Goal: Task Accomplishment & Management: Manage account settings

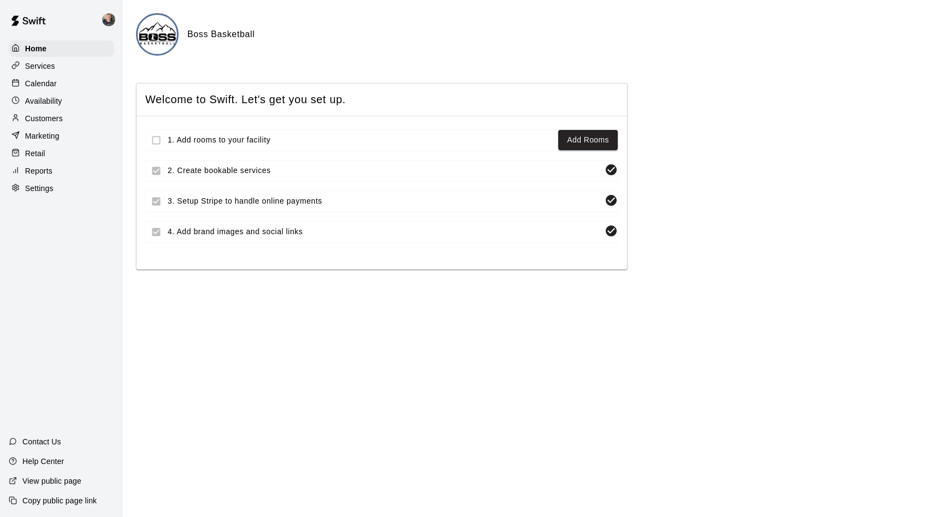
click at [44, 83] on p "Calendar" at bounding box center [41, 83] width 32 height 11
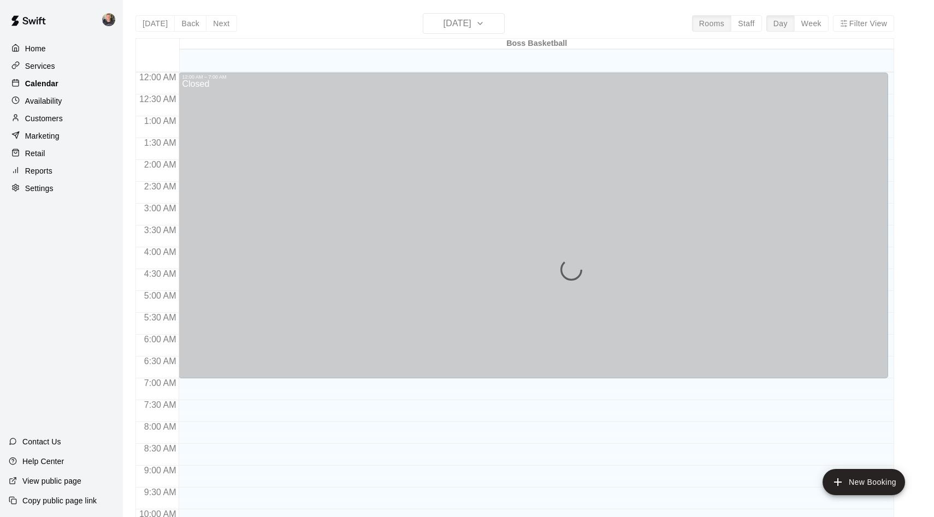
scroll to position [534, 0]
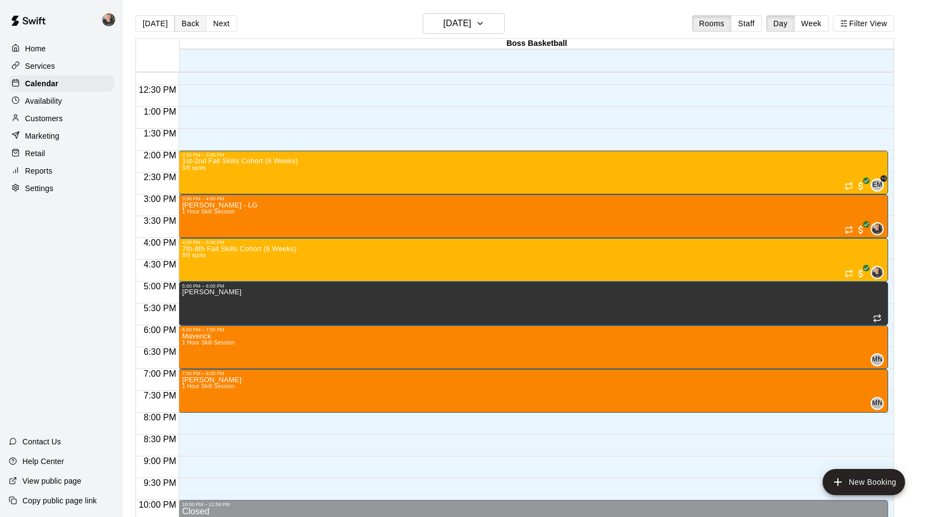
click at [185, 25] on button "Back" at bounding box center [190, 23] width 32 height 16
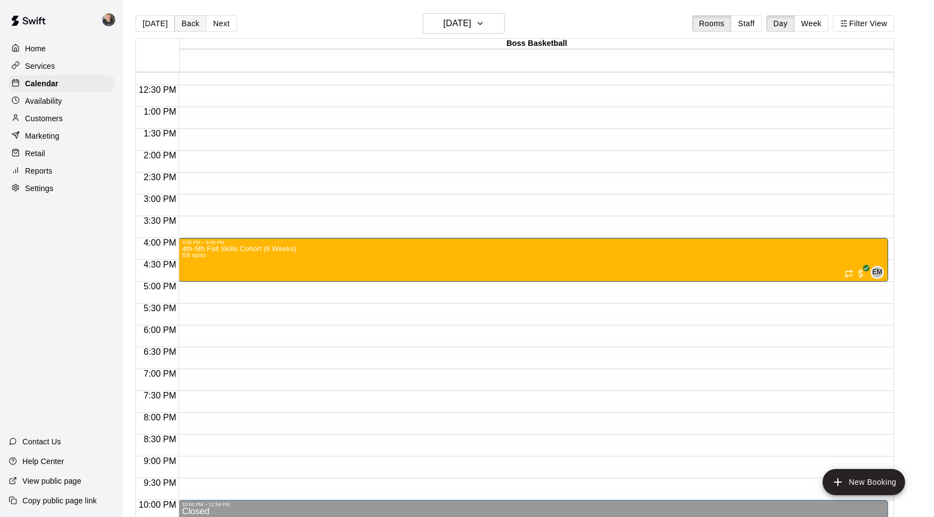
click at [185, 25] on button "Back" at bounding box center [190, 23] width 32 height 16
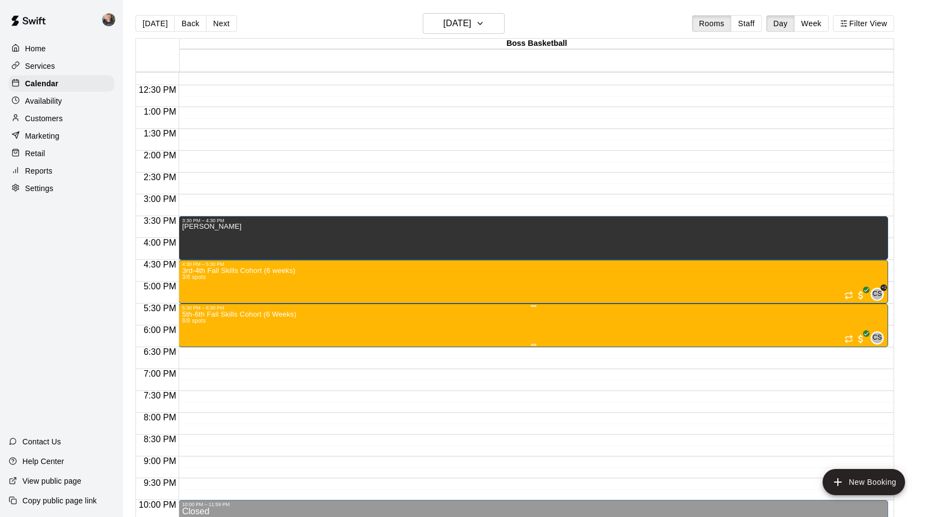
click at [192, 347] on img "edit" at bounding box center [193, 349] width 13 height 13
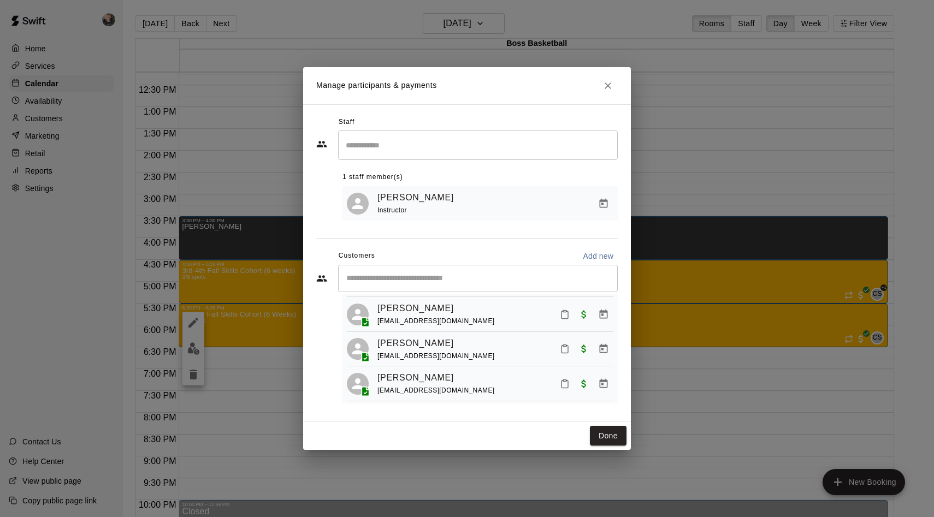
scroll to position [56, 0]
click at [421, 349] on link "[PERSON_NAME]" at bounding box center [416, 345] width 76 height 14
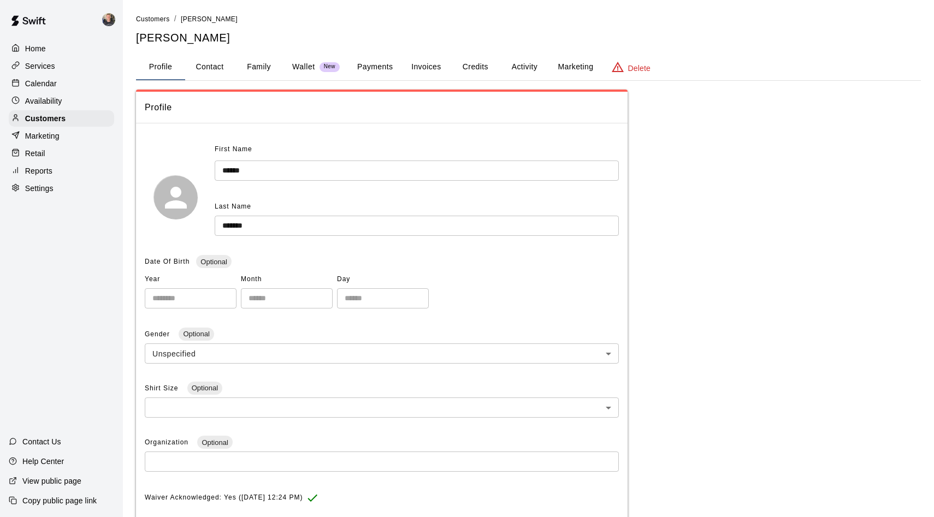
click at [531, 66] on button "Activity" at bounding box center [524, 67] width 49 height 26
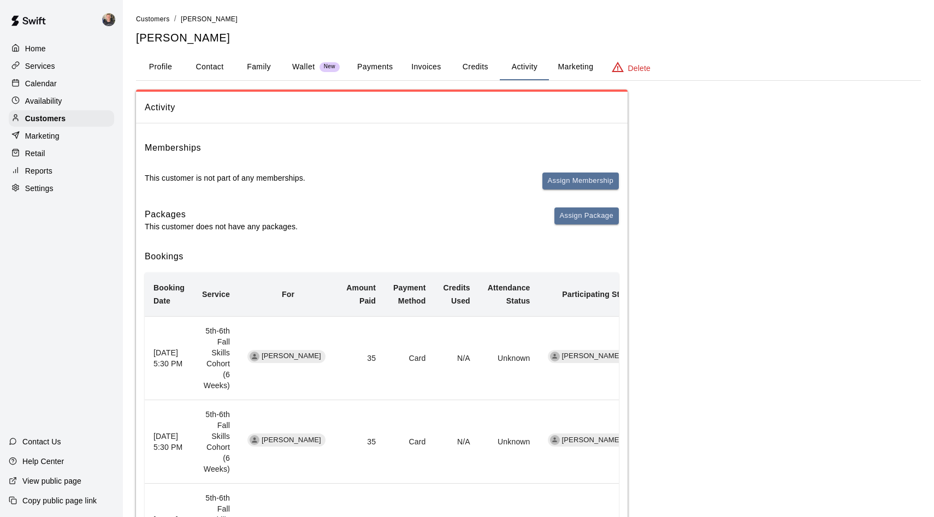
click at [476, 67] on button "Credits" at bounding box center [475, 67] width 49 height 26
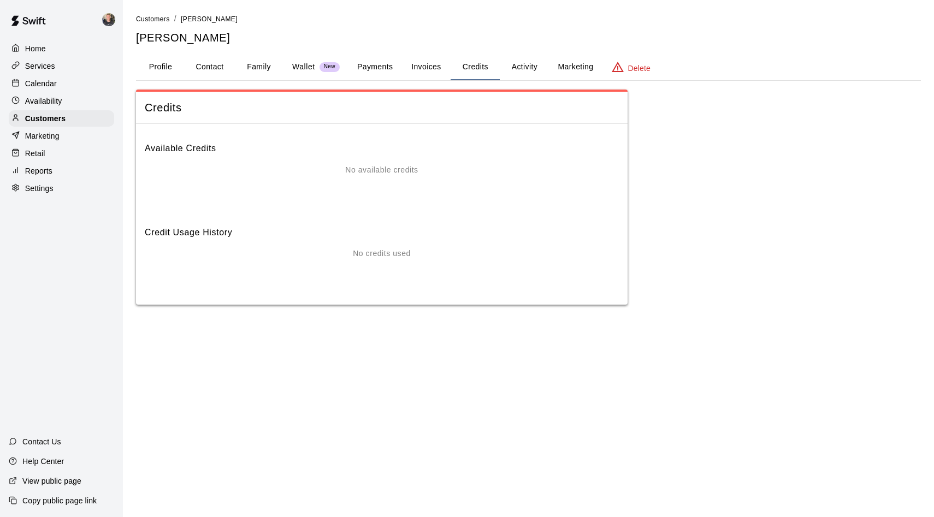
click at [427, 66] on button "Invoices" at bounding box center [426, 67] width 49 height 26
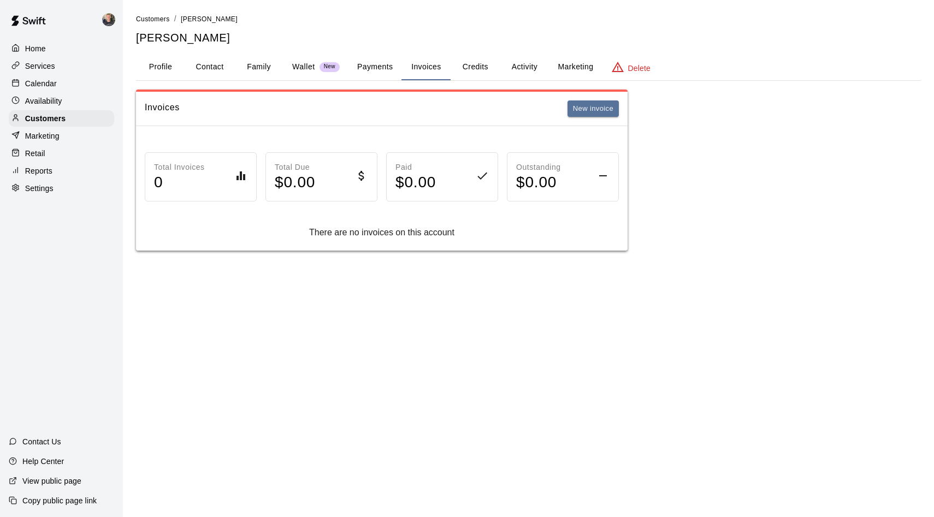
click at [377, 66] on button "Payments" at bounding box center [375, 67] width 53 height 26
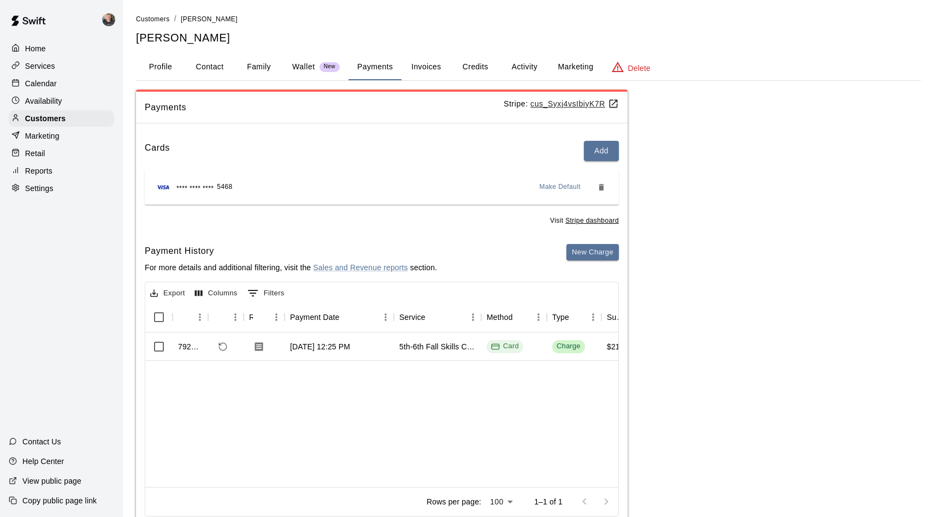
click at [308, 68] on p "Wallet" at bounding box center [303, 66] width 23 height 11
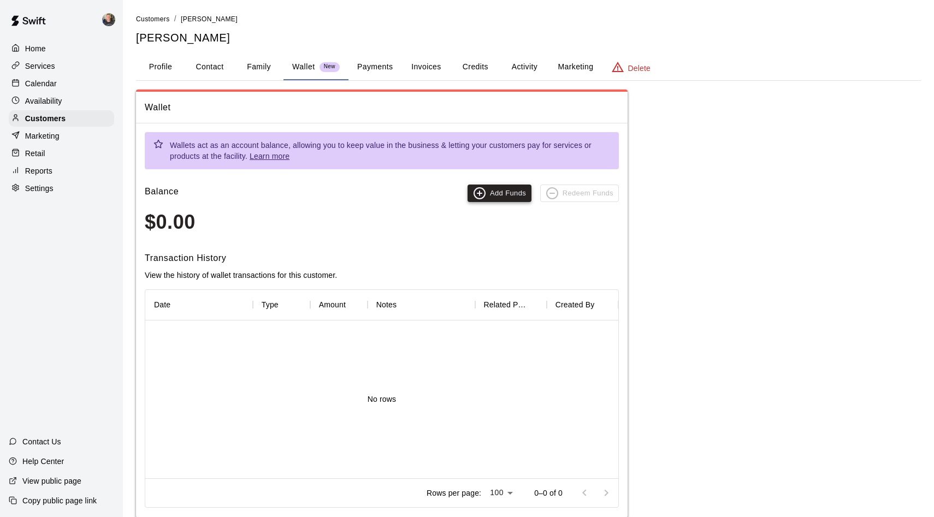
click at [499, 193] on button "Add Funds" at bounding box center [500, 193] width 64 height 17
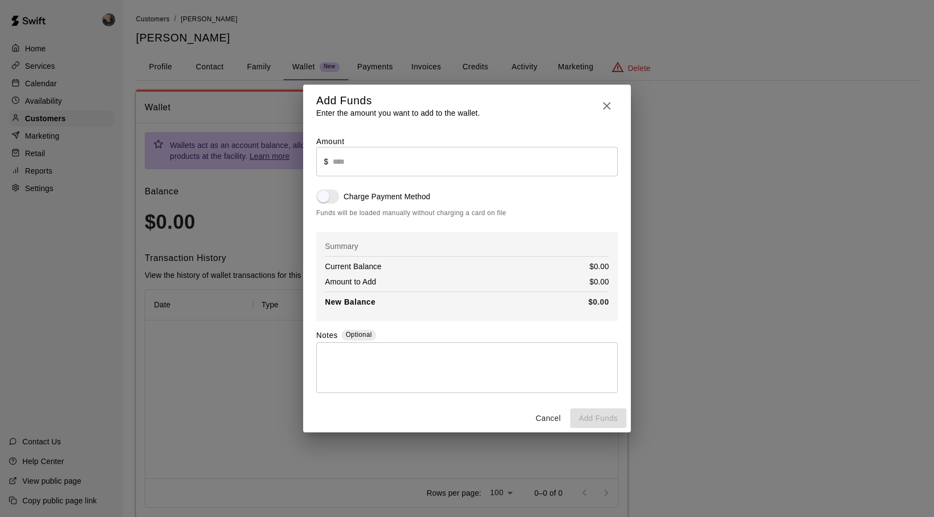
click at [452, 166] on input "text" at bounding box center [475, 161] width 285 height 29
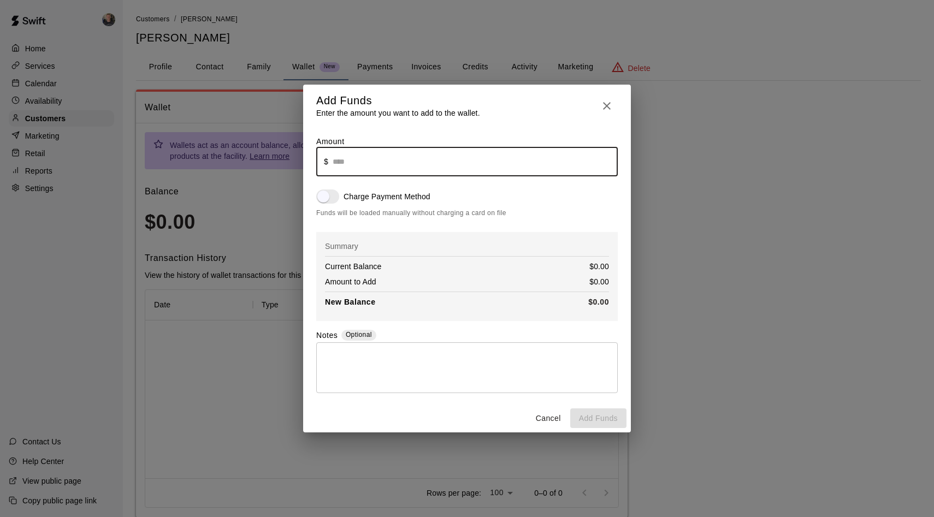
click at [452, 166] on input "text" at bounding box center [475, 161] width 285 height 29
click at [594, 417] on button "Add Funds" at bounding box center [598, 419] width 56 height 20
type input "******"
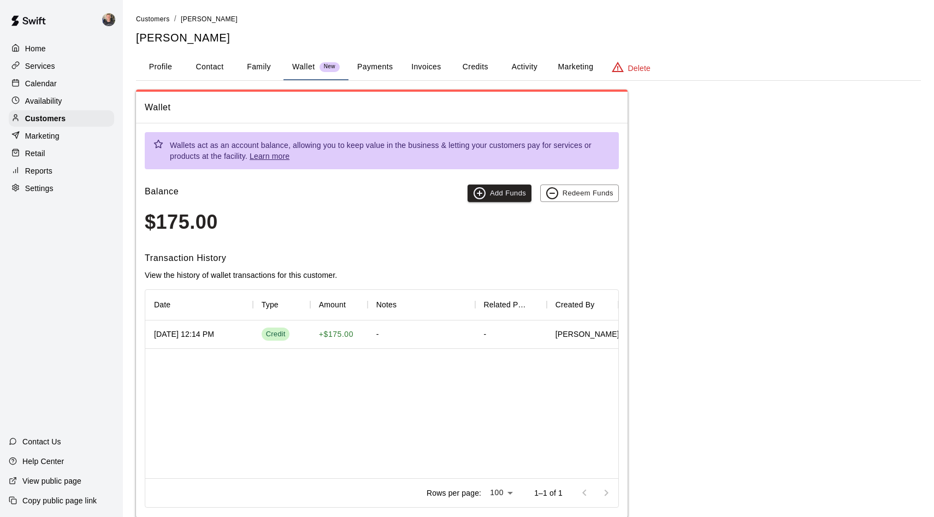
click at [255, 68] on button "Family" at bounding box center [258, 67] width 49 height 26
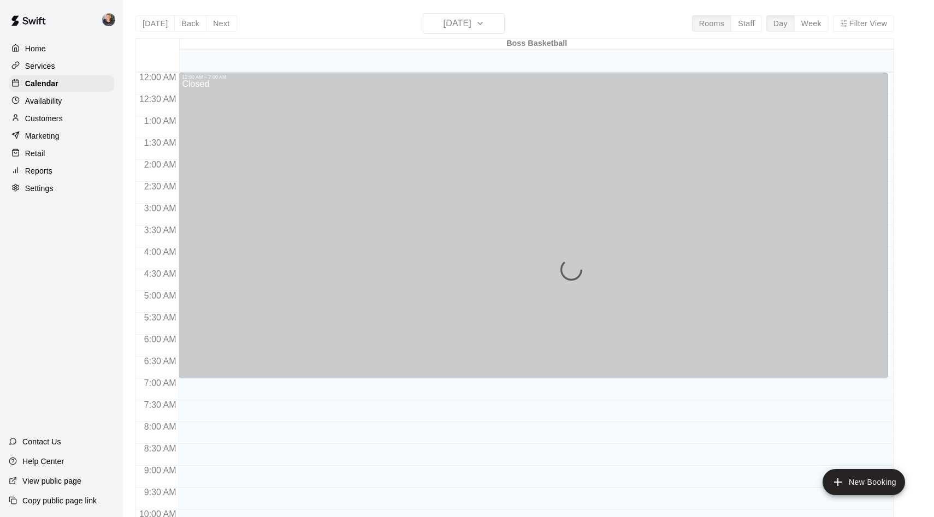
scroll to position [535, 0]
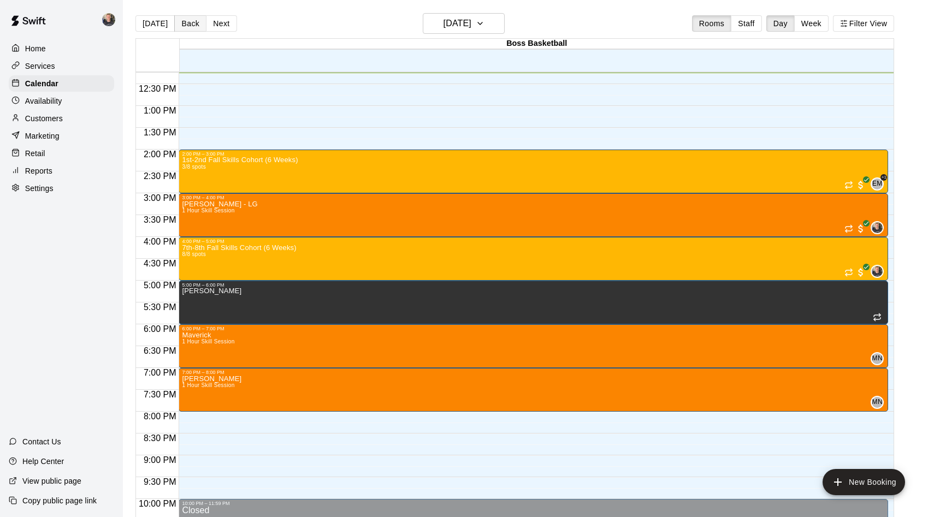
click at [192, 23] on button "Back" at bounding box center [190, 23] width 32 height 16
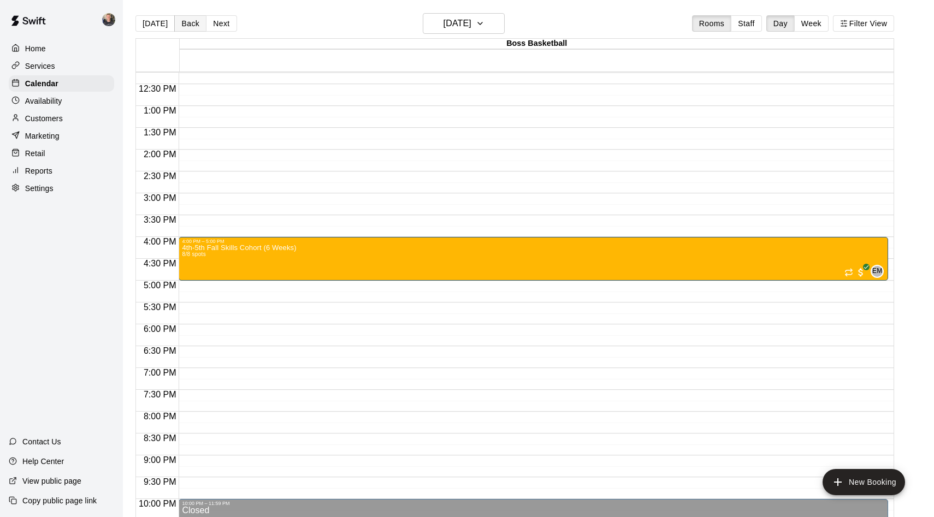
click at [192, 23] on button "Back" at bounding box center [190, 23] width 32 height 16
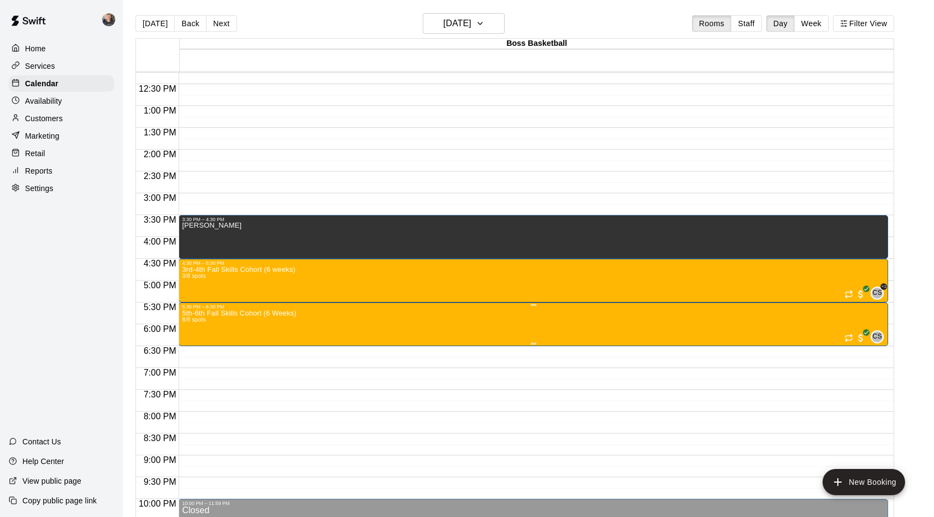
click at [195, 346] on img "edit" at bounding box center [193, 347] width 13 height 13
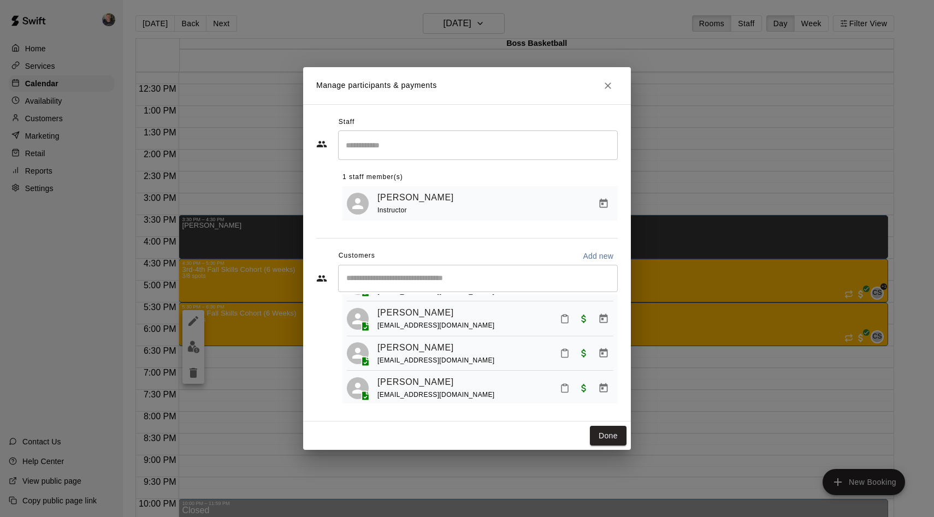
scroll to position [58, 0]
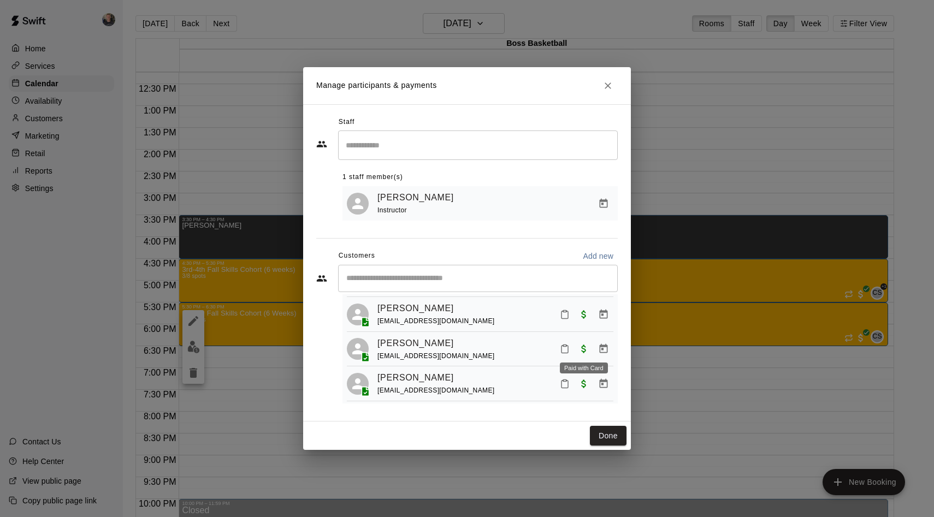
click at [583, 351] on span "Paid with Card" at bounding box center [584, 348] width 20 height 9
click at [604, 352] on icon "Manage bookings & payment" at bounding box center [603, 349] width 11 height 11
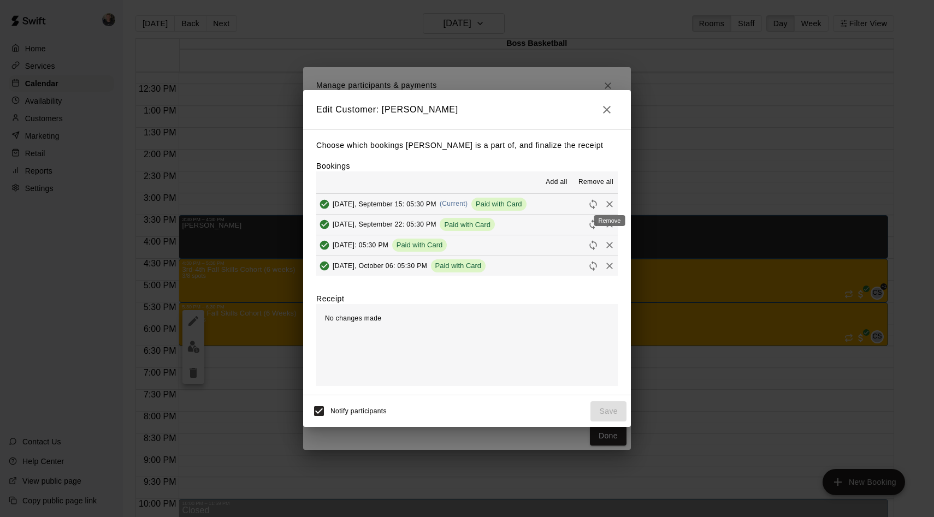
click at [608, 205] on icon "Remove" at bounding box center [609, 204] width 7 height 7
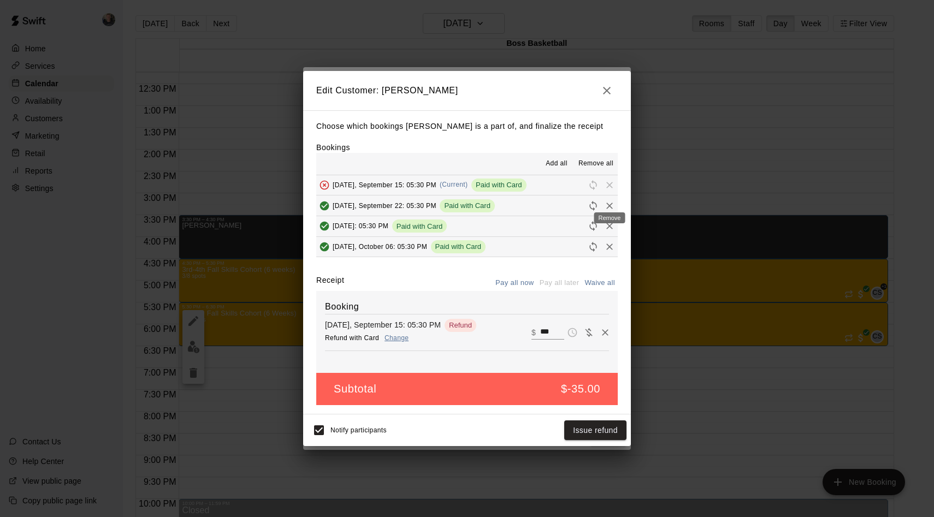
click at [610, 208] on div "Remove" at bounding box center [609, 215] width 33 height 20
click at [610, 206] on div "Remove" at bounding box center [609, 215] width 33 height 20
click at [605, 205] on icon "Remove" at bounding box center [609, 206] width 11 height 11
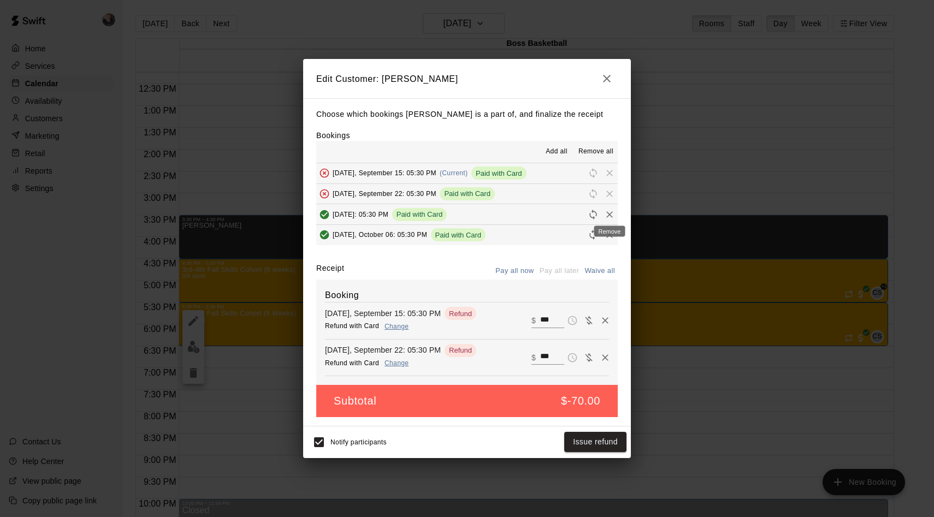
click at [609, 214] on icon "Remove" at bounding box center [609, 214] width 7 height 7
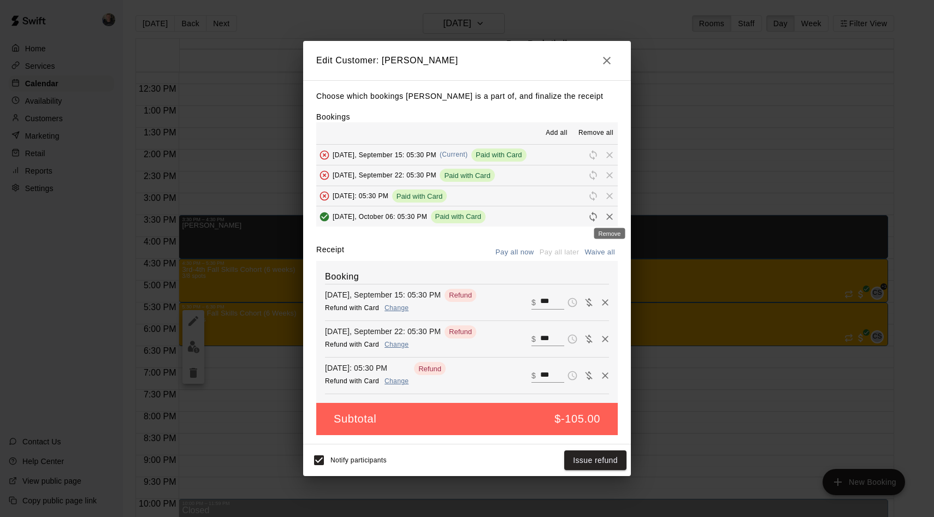
click at [609, 218] on icon "Remove" at bounding box center [609, 216] width 11 height 11
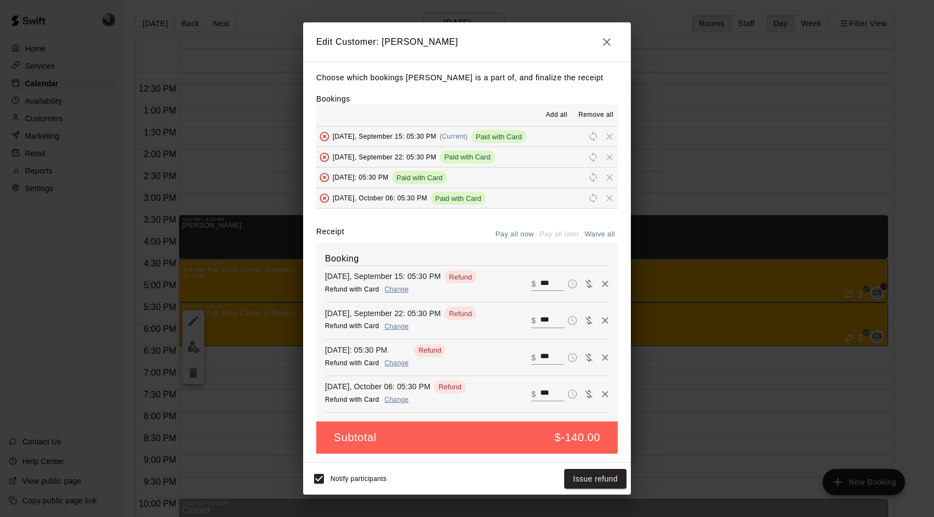
click at [591, 115] on span "Remove all" at bounding box center [596, 115] width 35 height 11
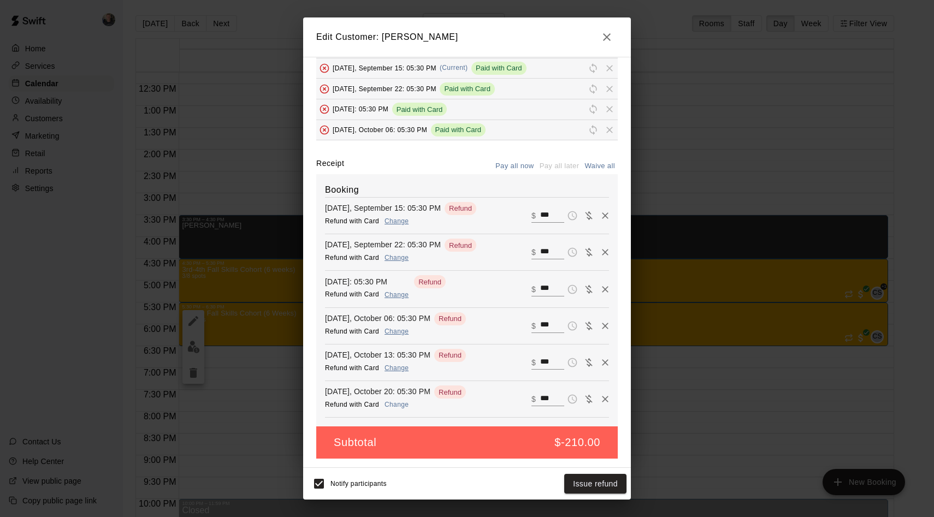
scroll to position [0, 0]
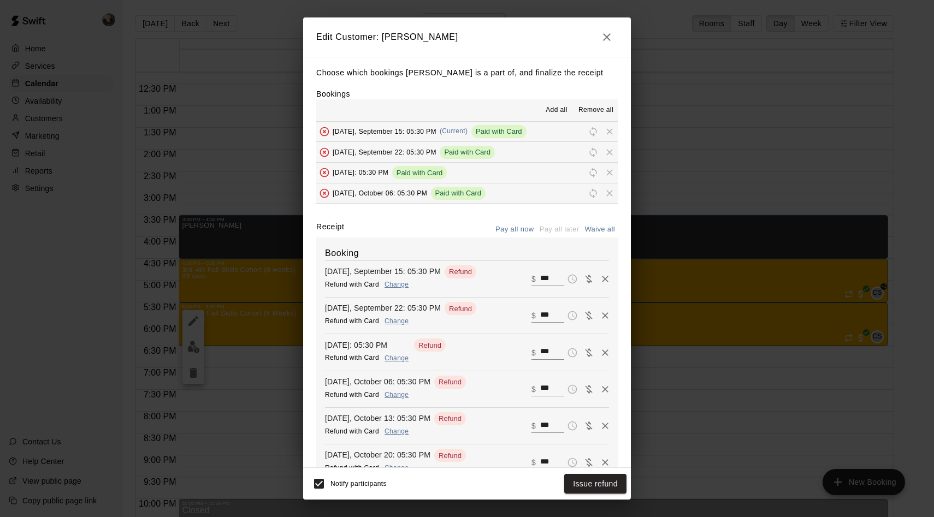
click at [602, 228] on button "Waive all" at bounding box center [600, 229] width 36 height 17
type input "*"
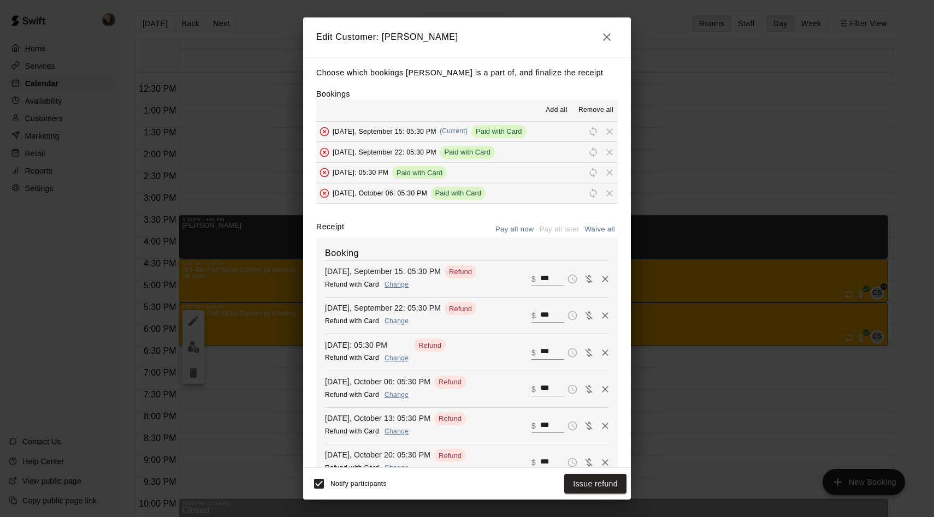
type input "*"
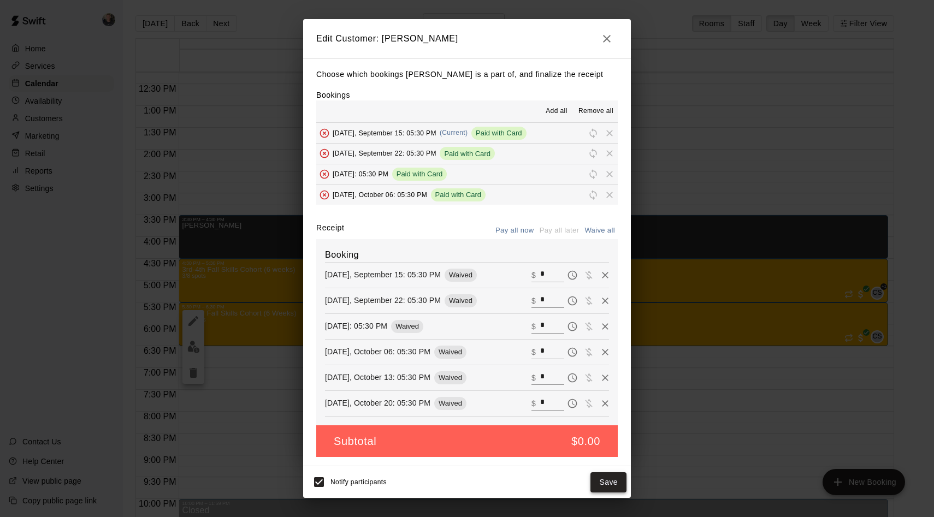
click at [604, 481] on button "Save" at bounding box center [609, 483] width 36 height 20
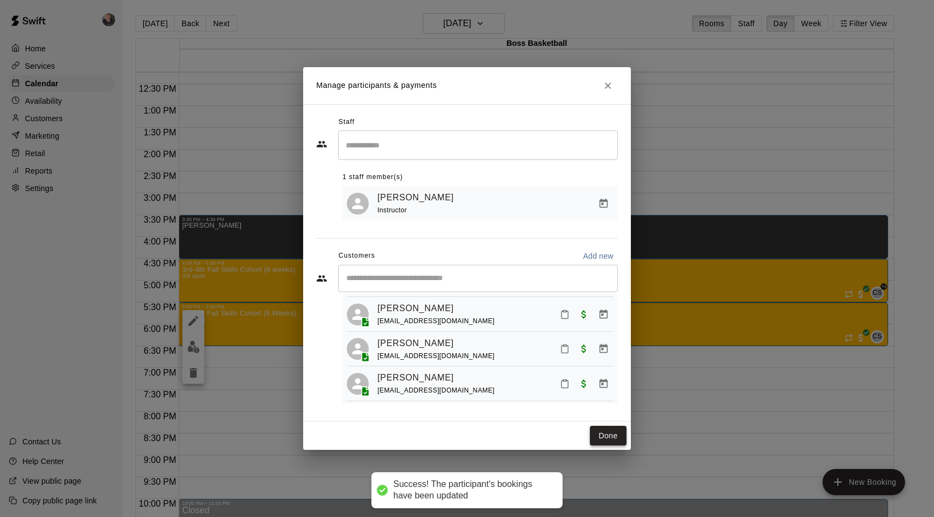
click at [611, 434] on button "Done" at bounding box center [608, 436] width 37 height 20
